Goal: Task Accomplishment & Management: Manage account settings

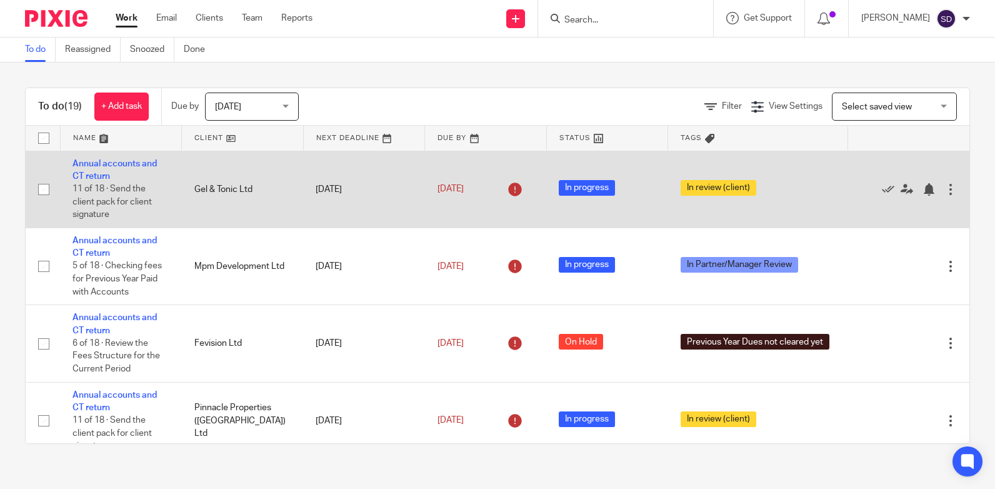
click at [43, 188] on input "checkbox" at bounding box center [44, 190] width 24 height 24
checkbox input "true"
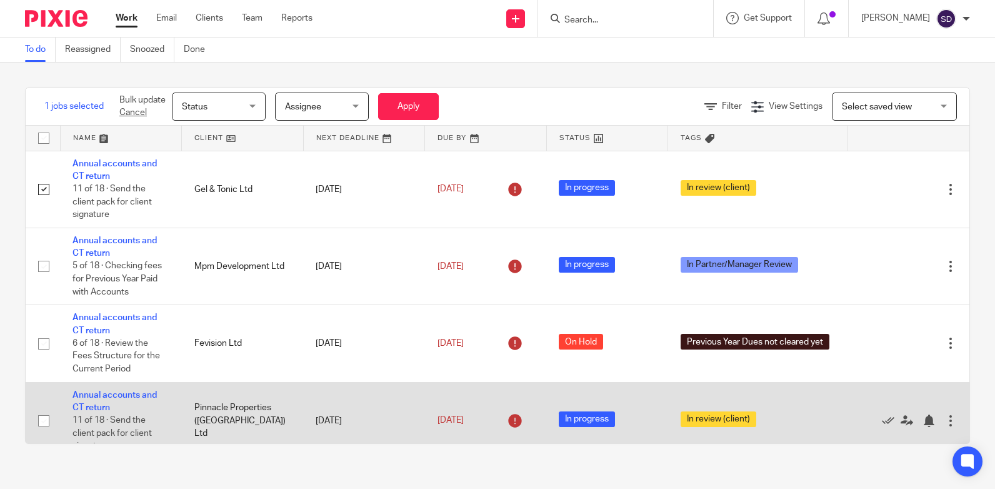
click at [42, 414] on input "checkbox" at bounding box center [44, 421] width 24 height 24
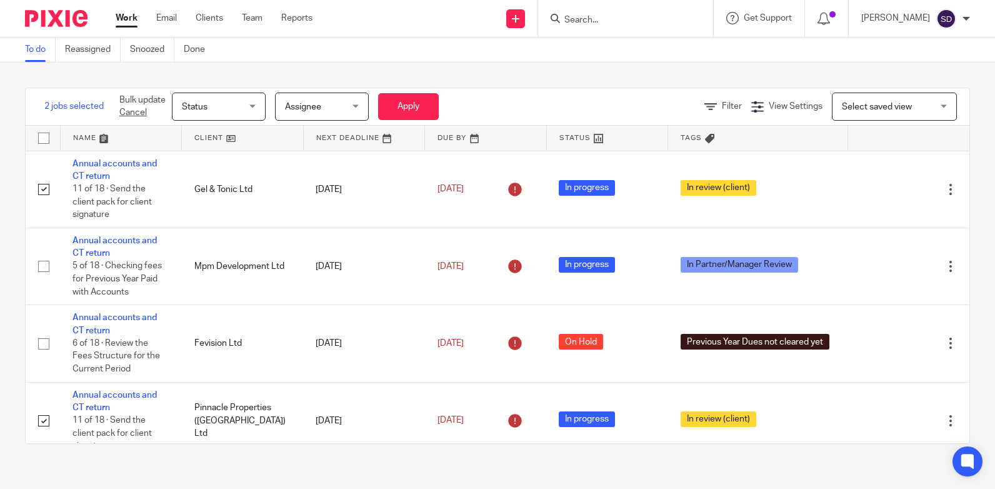
click at [338, 106] on span "Assignee" at bounding box center [318, 106] width 66 height 26
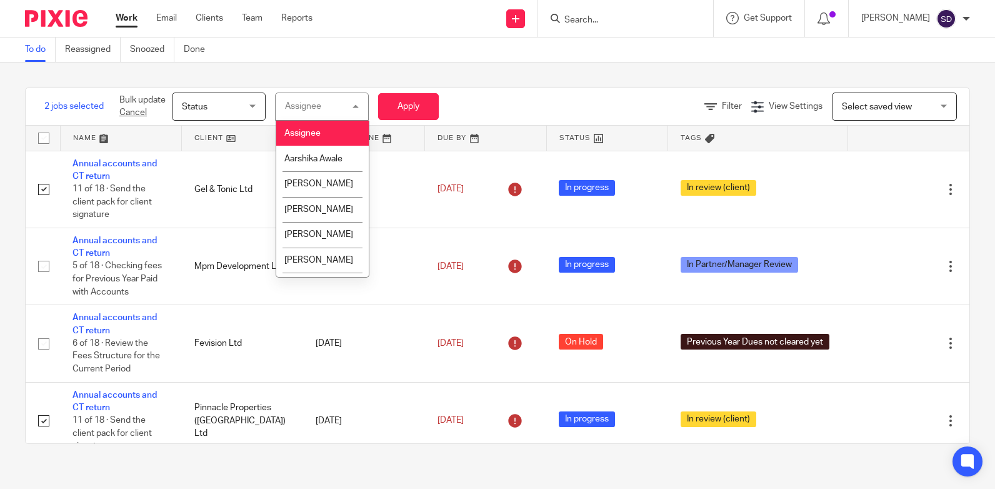
click at [338, 106] on div "Assignee Assignee" at bounding box center [322, 107] width 94 height 28
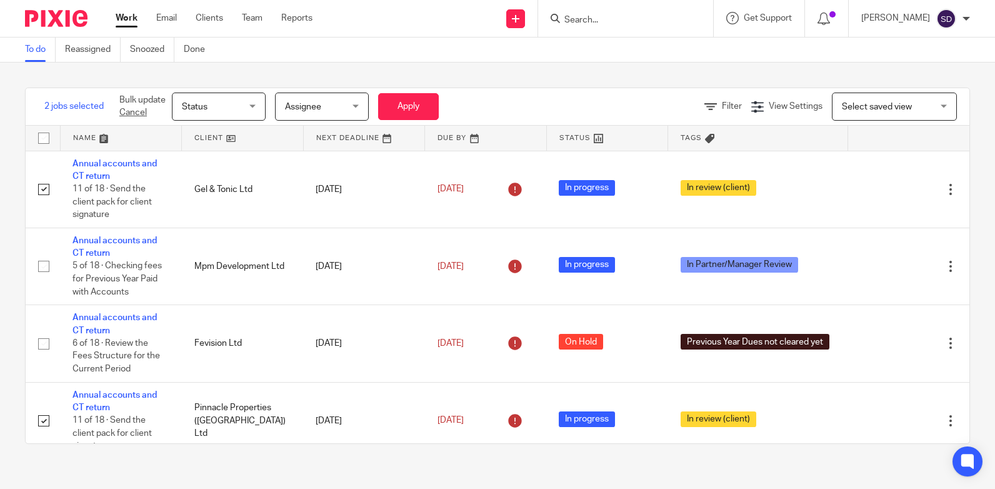
click at [300, 116] on span "Assignee" at bounding box center [318, 106] width 66 height 26
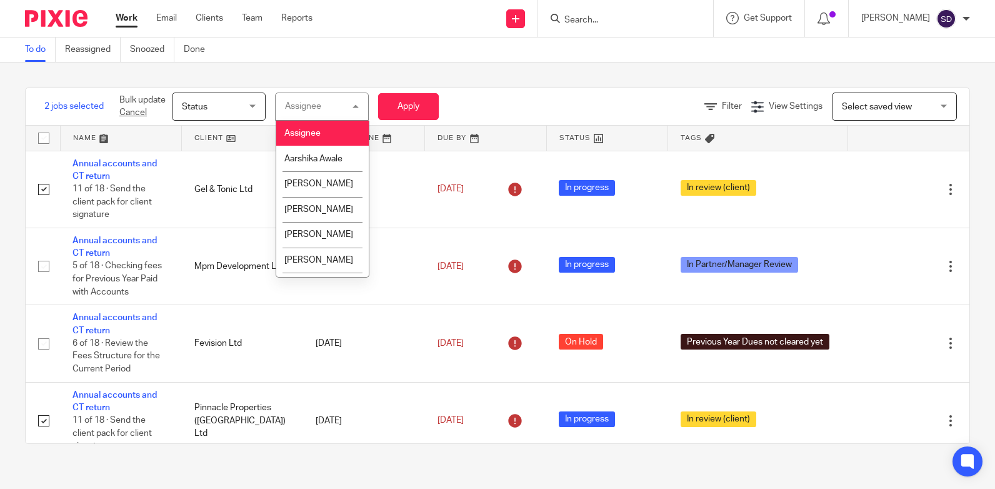
click at [303, 109] on div "Assignee" at bounding box center [303, 106] width 36 height 9
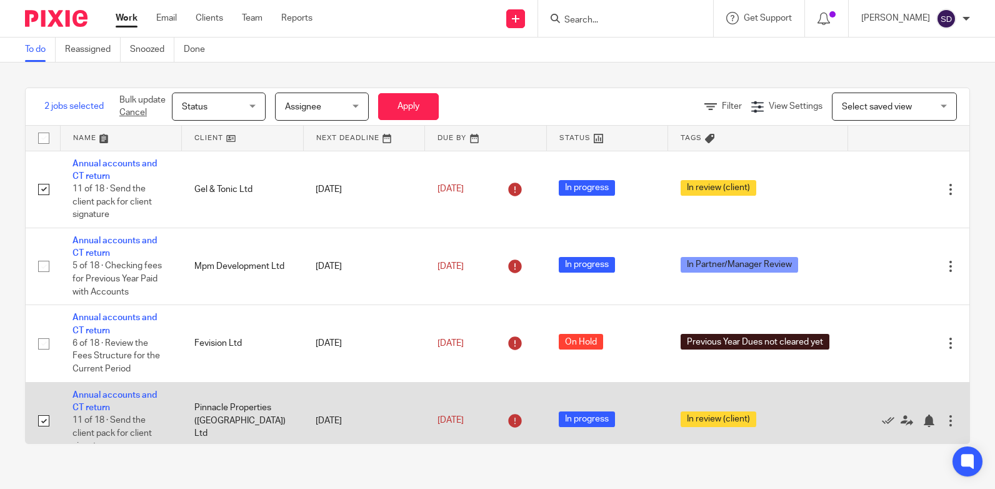
click at [39, 416] on input "checkbox" at bounding box center [44, 421] width 24 height 24
checkbox input "false"
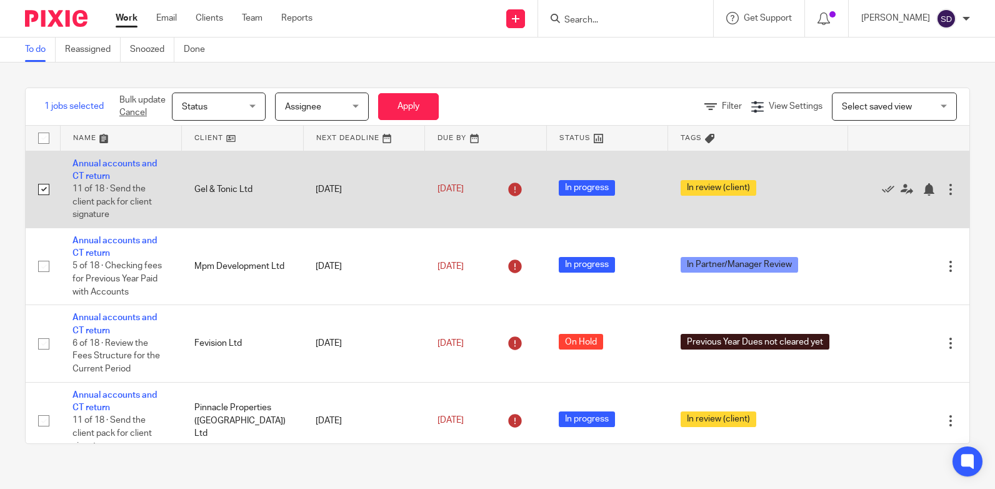
click at [38, 189] on input "checkbox" at bounding box center [44, 190] width 24 height 24
checkbox input "false"
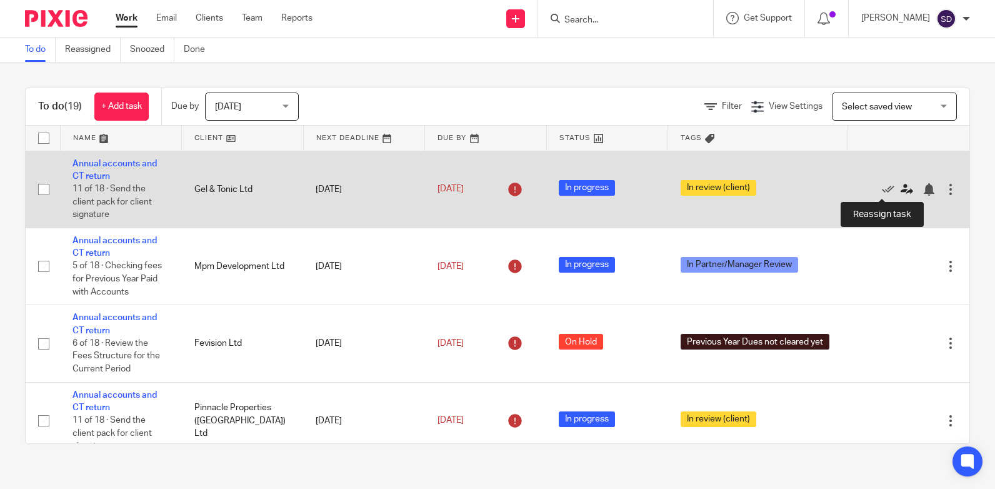
click at [901, 191] on icon at bounding box center [907, 189] width 13 height 13
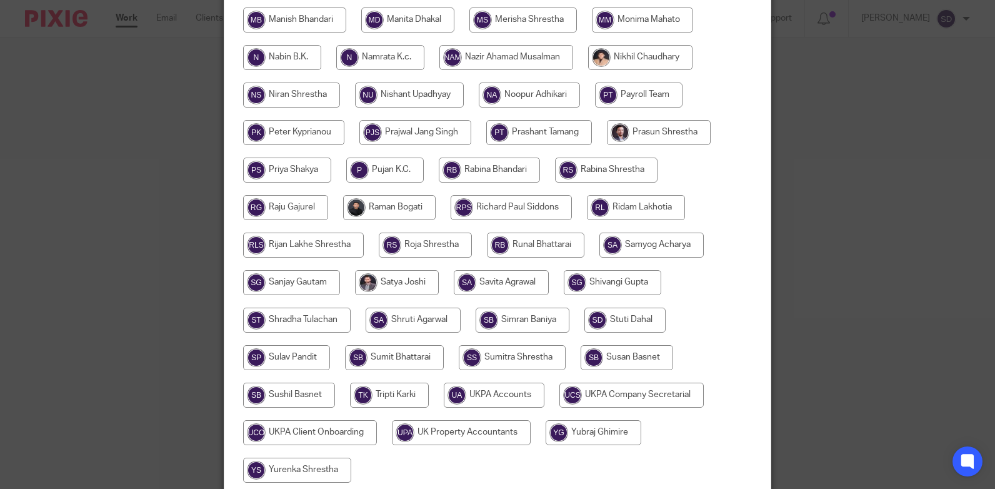
scroll to position [629, 0]
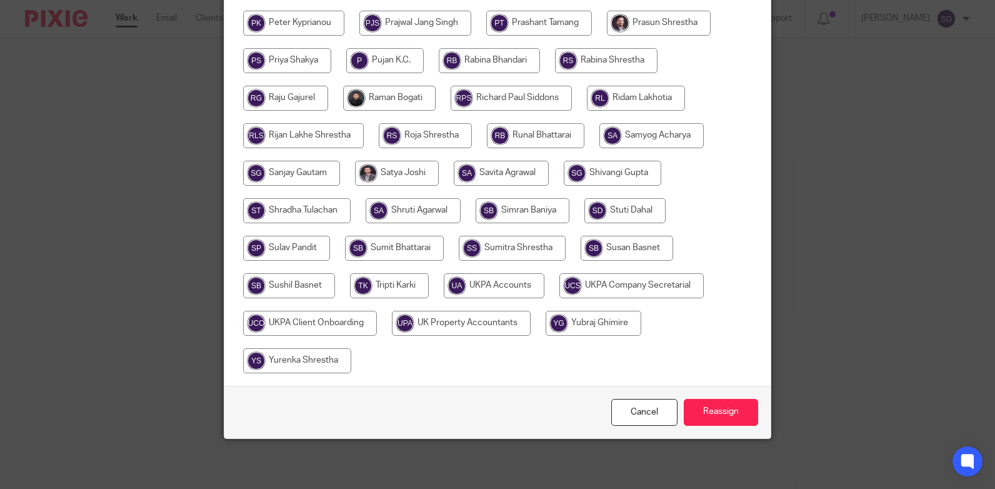
click at [486, 294] on input "radio" at bounding box center [494, 285] width 101 height 25
radio input "true"
click at [730, 416] on input "Reassign" at bounding box center [721, 412] width 74 height 27
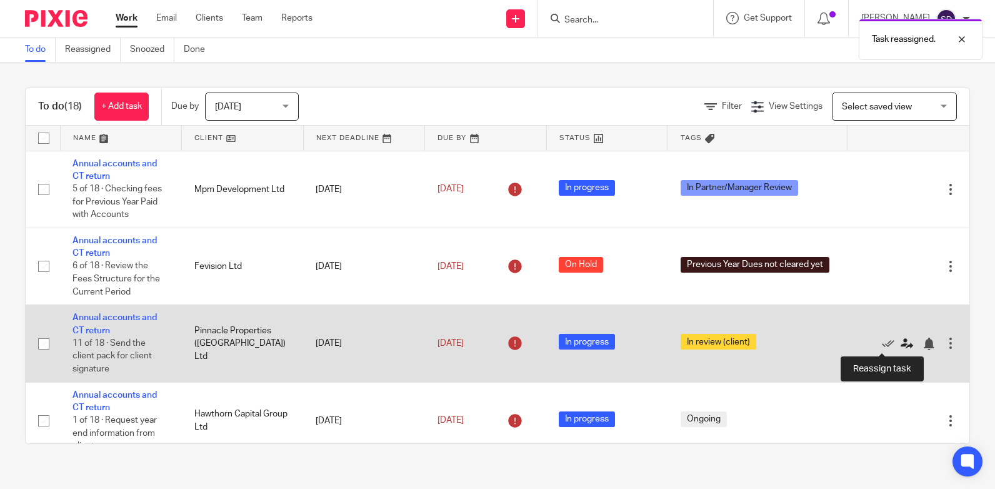
click at [901, 341] on icon at bounding box center [907, 344] width 13 height 13
